Goal: Contribute content

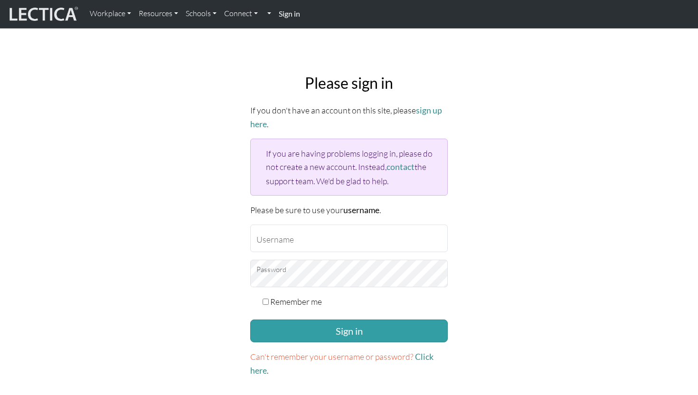
type input "stephstern@gmail.com"
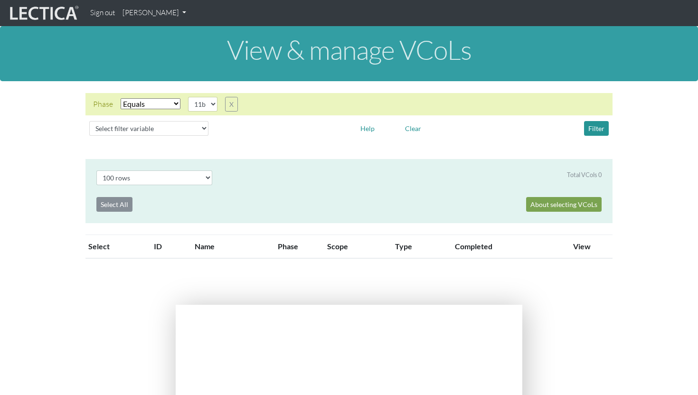
select select "11b"
select select "100"
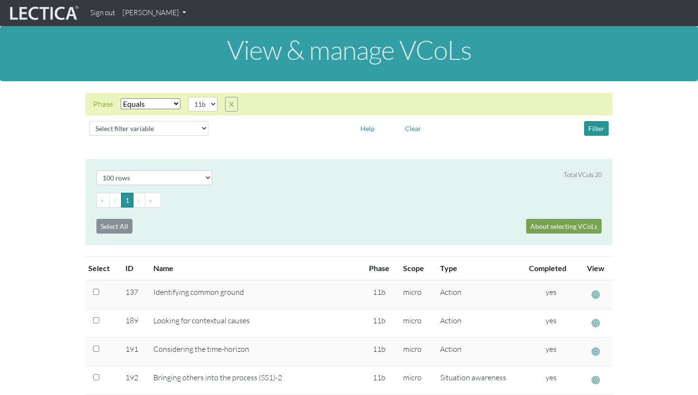
click at [139, 16] on link "[PERSON_NAME]" at bounding box center [154, 13] width 71 height 19
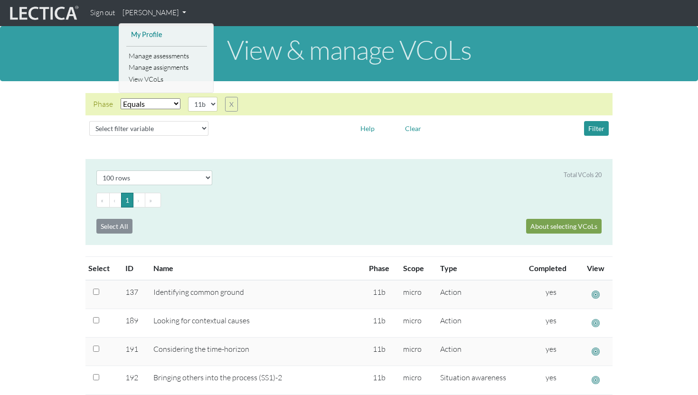
click at [139, 32] on link "My Profile" at bounding box center [167, 35] width 76 height 12
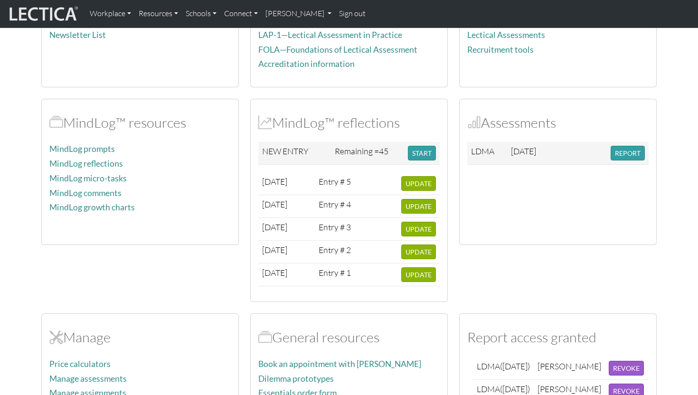
scroll to position [199, 0]
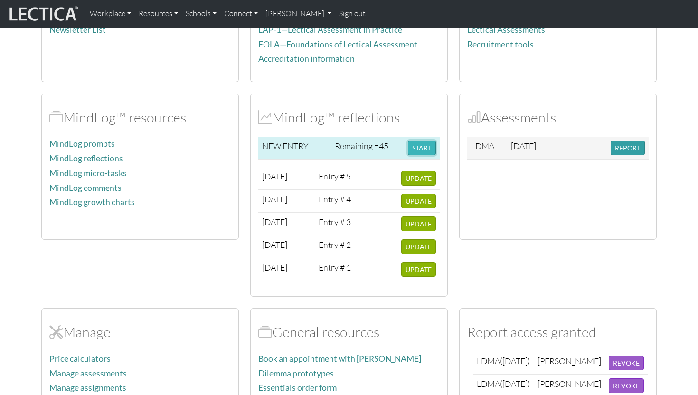
click at [426, 146] on button "START" at bounding box center [422, 148] width 28 height 15
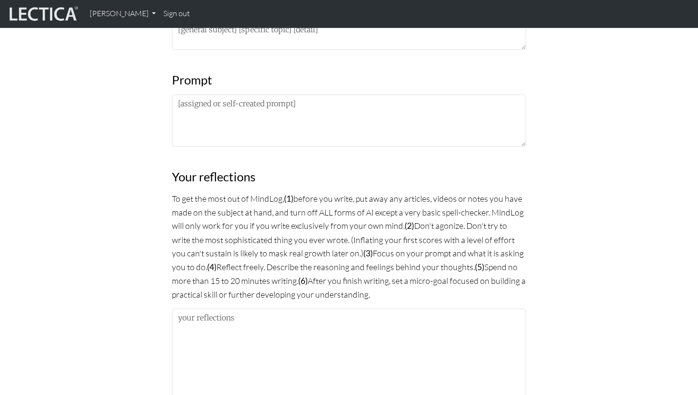
scroll to position [455, 0]
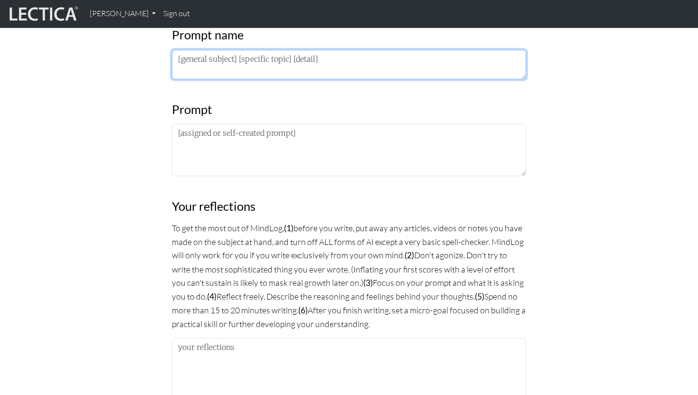
click at [337, 62] on textarea at bounding box center [349, 64] width 354 height 29
type textarea "T"
type textarea "Good life, revisited"
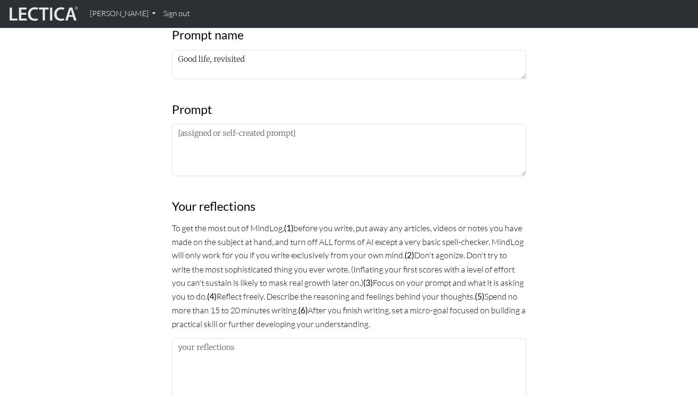
click at [232, 179] on div "MindLog is a tool for reflecting on and learning from life experience. It's des…" at bounding box center [349, 250] width 366 height 1155
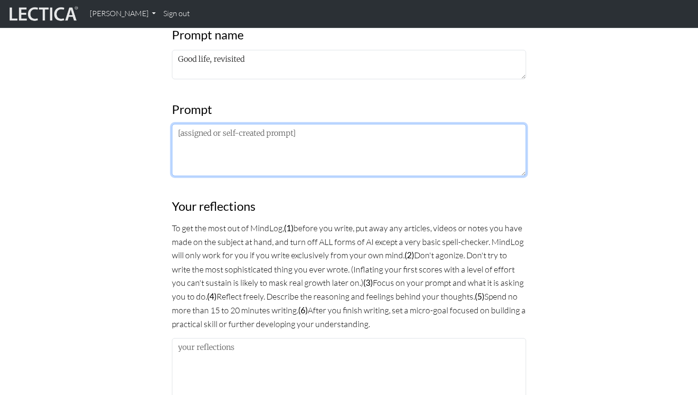
click at [230, 157] on textarea at bounding box center [349, 150] width 354 height 52
type textarea "How is the idea of a good life landing now?"
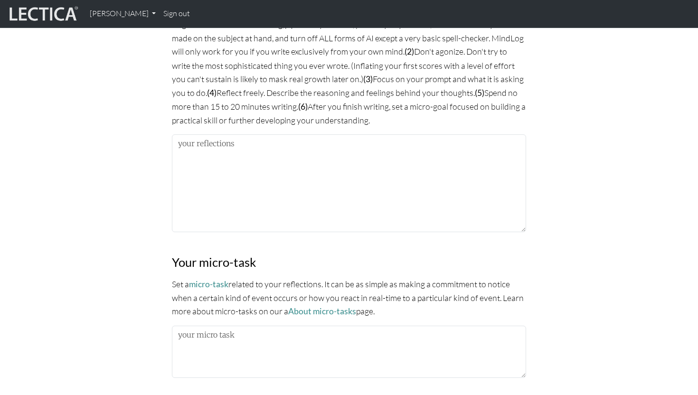
scroll to position [660, 0]
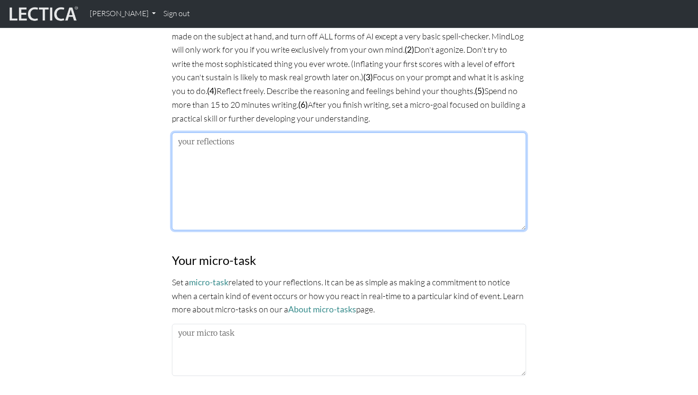
click at [274, 196] on textarea at bounding box center [349, 182] width 354 height 98
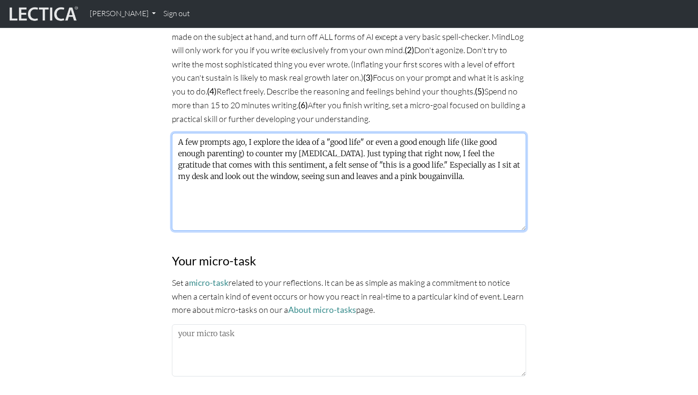
scroll to position [658, 0]
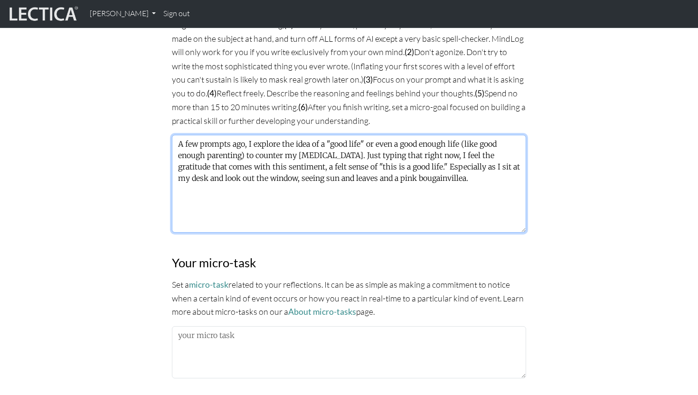
click at [371, 174] on textarea "A few prompts ago, I explore the idea of a "good life" or even a good enough li…" at bounding box center [349, 184] width 354 height 98
paste textarea "The Seven Generations and The Seven Grandfather Teachings by [PERSON_NAME]"
click at [259, 196] on textarea "A few prompts ago, I explore the idea of a "good life" or even a good enough li…" at bounding box center [349, 184] width 354 height 98
click at [483, 199] on textarea "A few prompts ago, I explore the idea of a "good life" or even a good enough li…" at bounding box center [349, 184] width 354 height 98
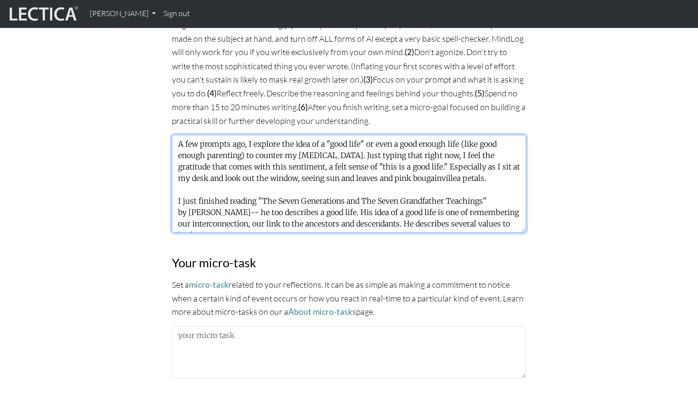
scroll to position [8, 0]
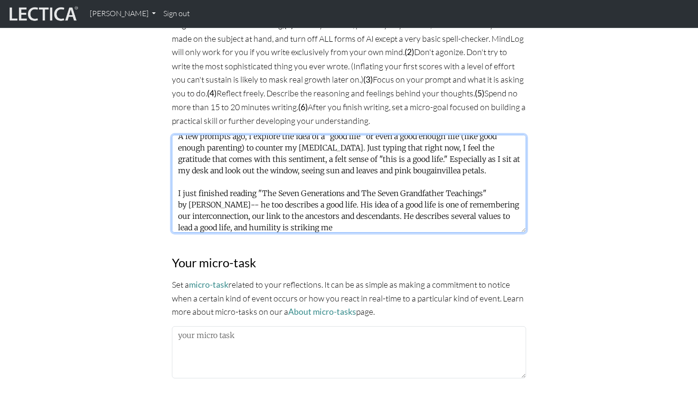
drag, startPoint x: 406, startPoint y: 214, endPoint x: 446, endPoint y: 225, distance: 41.8
click at [446, 225] on textarea "A few prompts ago, I explore the idea of a "good life" or even a good enough li…" at bounding box center [349, 184] width 354 height 98
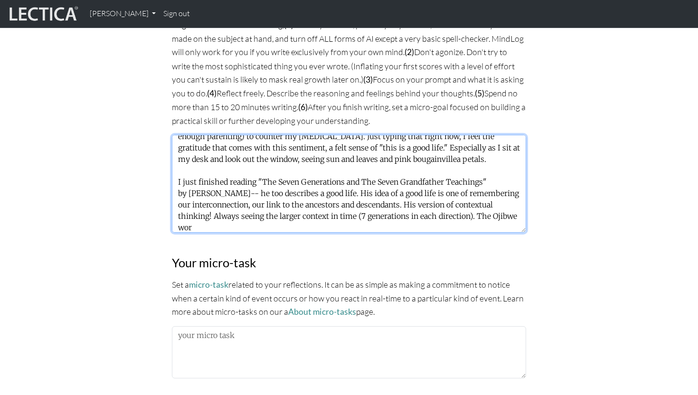
click at [480, 214] on textarea "A few prompts ago, I explore the idea of a "good life" or even a good enough li…" at bounding box center [349, 184] width 354 height 98
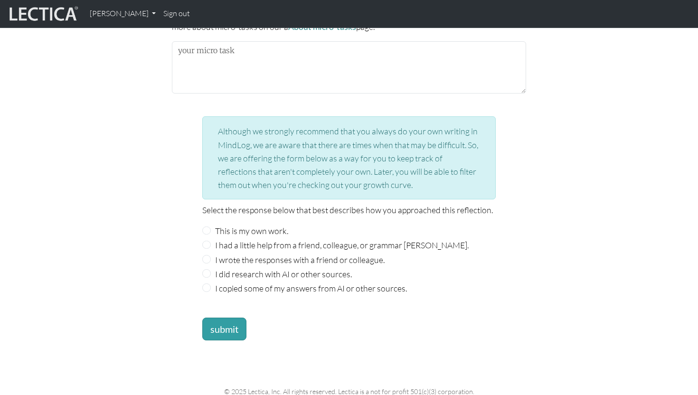
scroll to position [950, 0]
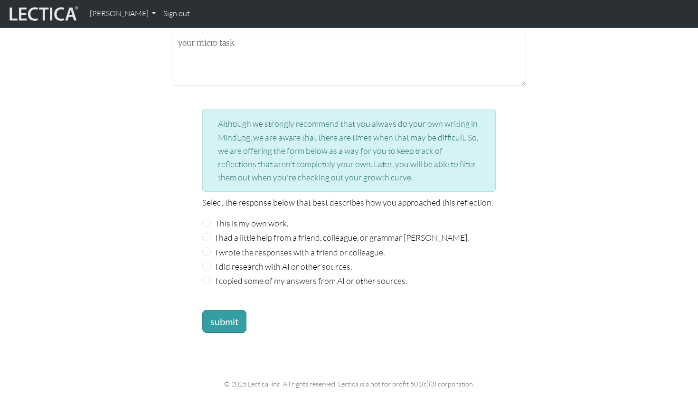
type textarea "A few prompts ago, I explore the idea of a "good life" or even a good enough li…"
click at [294, 223] on div "This is my own work." at bounding box center [349, 223] width 294 height 13
click at [275, 223] on label "This is my own work." at bounding box center [251, 223] width 73 height 13
click at [211, 223] on input "This is my own work." at bounding box center [206, 223] width 9 height 9
radio input "true"
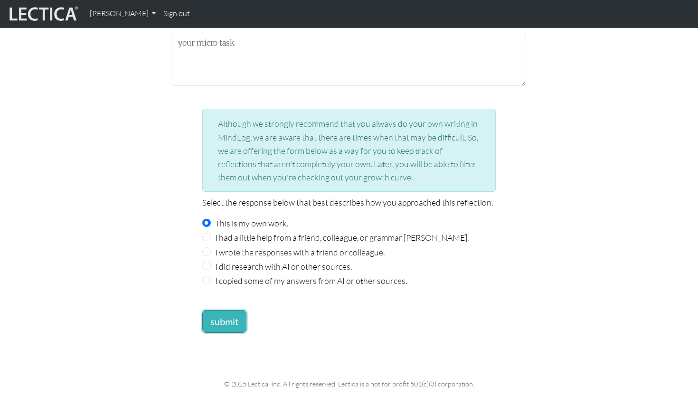
click at [225, 321] on button "submit" at bounding box center [224, 321] width 44 height 23
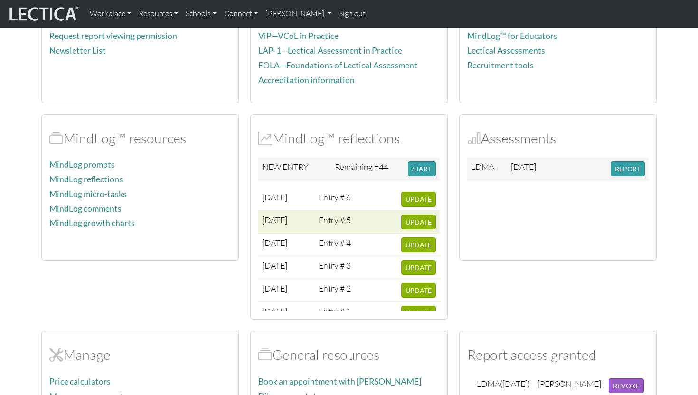
scroll to position [21, 0]
